Goal: Transaction & Acquisition: Purchase product/service

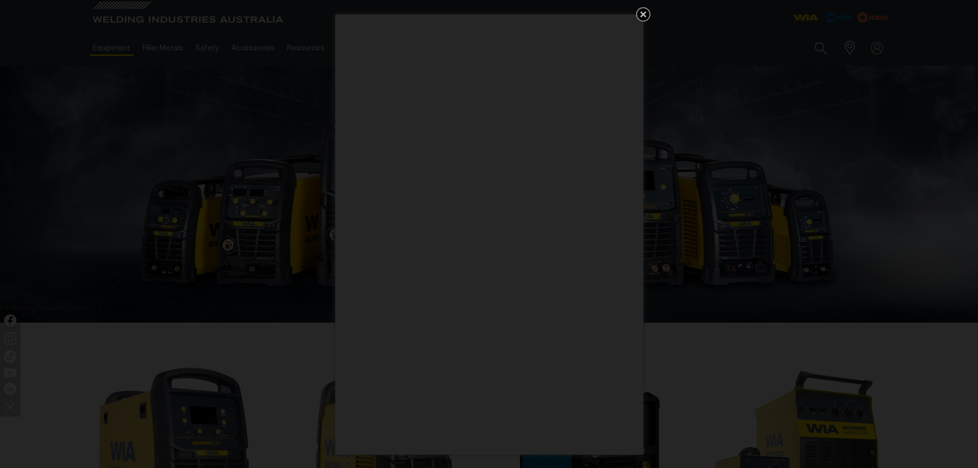
drag, startPoint x: 639, startPoint y: 14, endPoint x: 626, endPoint y: 23, distance: 16.0
click at [639, 15] on icon "Get 5 WIA Welding Guides Free!" at bounding box center [643, 14] width 12 height 12
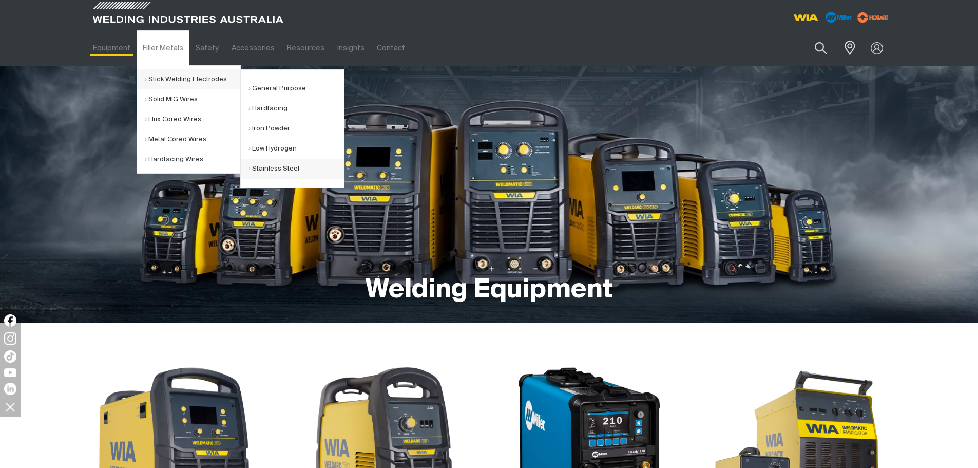
click at [310, 169] on link "Stainless Steel" at bounding box center [297, 169] width 96 height 20
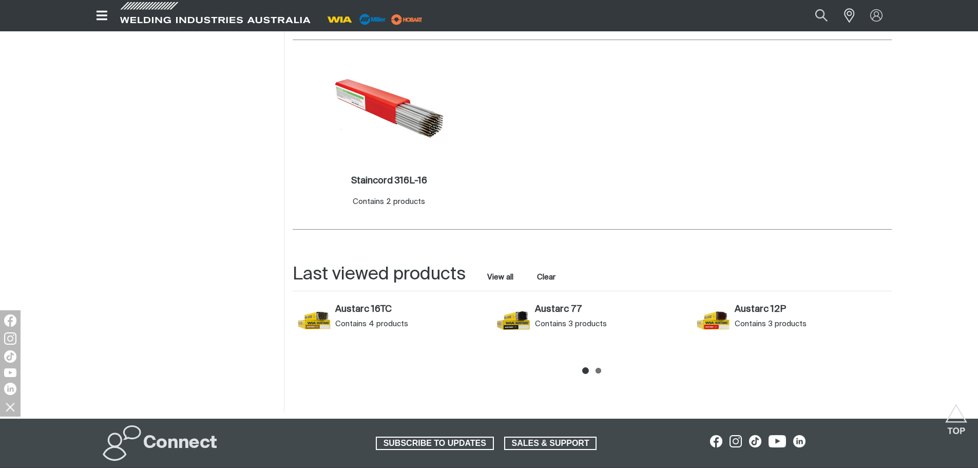
scroll to position [360, 0]
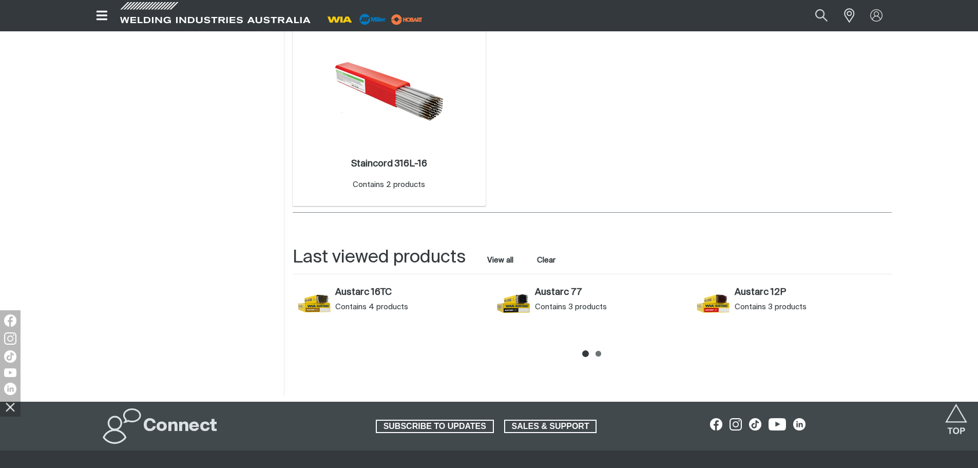
click at [388, 148] on div "Staincord 316L-16 . Contains 2 products" at bounding box center [389, 176] width 183 height 60
click at [404, 96] on img at bounding box center [389, 91] width 110 height 110
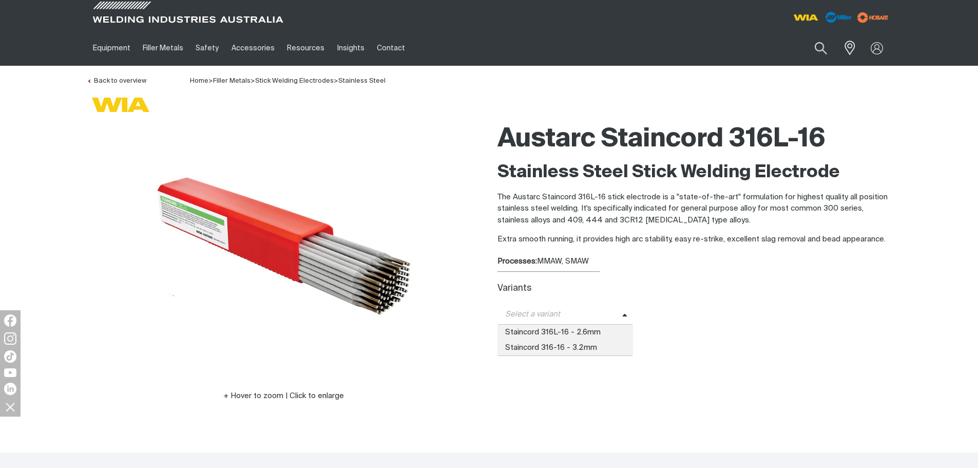
drag, startPoint x: 609, startPoint y: 316, endPoint x: 605, endPoint y: 328, distance: 11.9
click at [609, 317] on span "Select a variant" at bounding box center [560, 315] width 125 height 12
click at [614, 328] on span "Staincord 316L-16 - 2.6mm" at bounding box center [566, 332] width 136 height 15
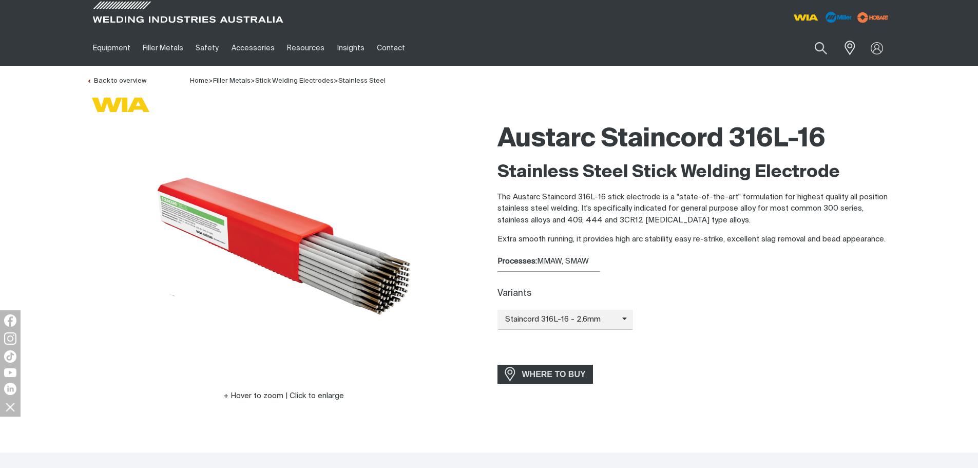
click at [744, 310] on div "Staincord 316L-16 - 2.6mm Staincord 316L-16 - 2.6mm Staincord 316-16 - 3.2mm" at bounding box center [695, 320] width 394 height 20
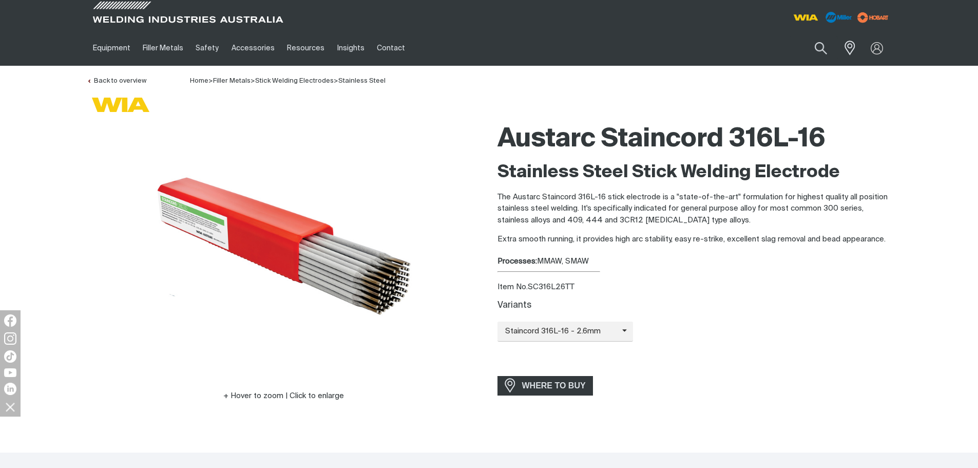
click at [535, 287] on div "Item No. SC316L26TT" at bounding box center [695, 287] width 394 height 12
copy div "SC316L26TT"
